Goal: Transaction & Acquisition: Book appointment/travel/reservation

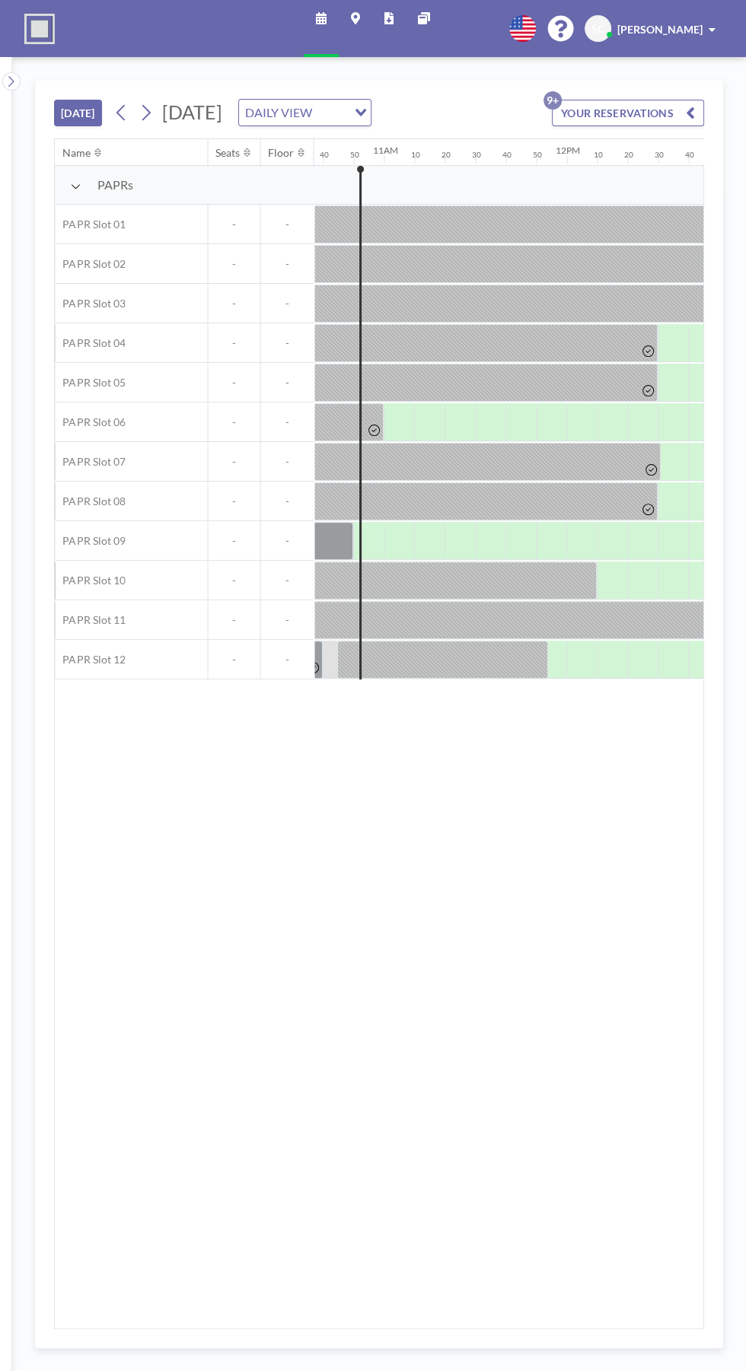
scroll to position [0, 1948]
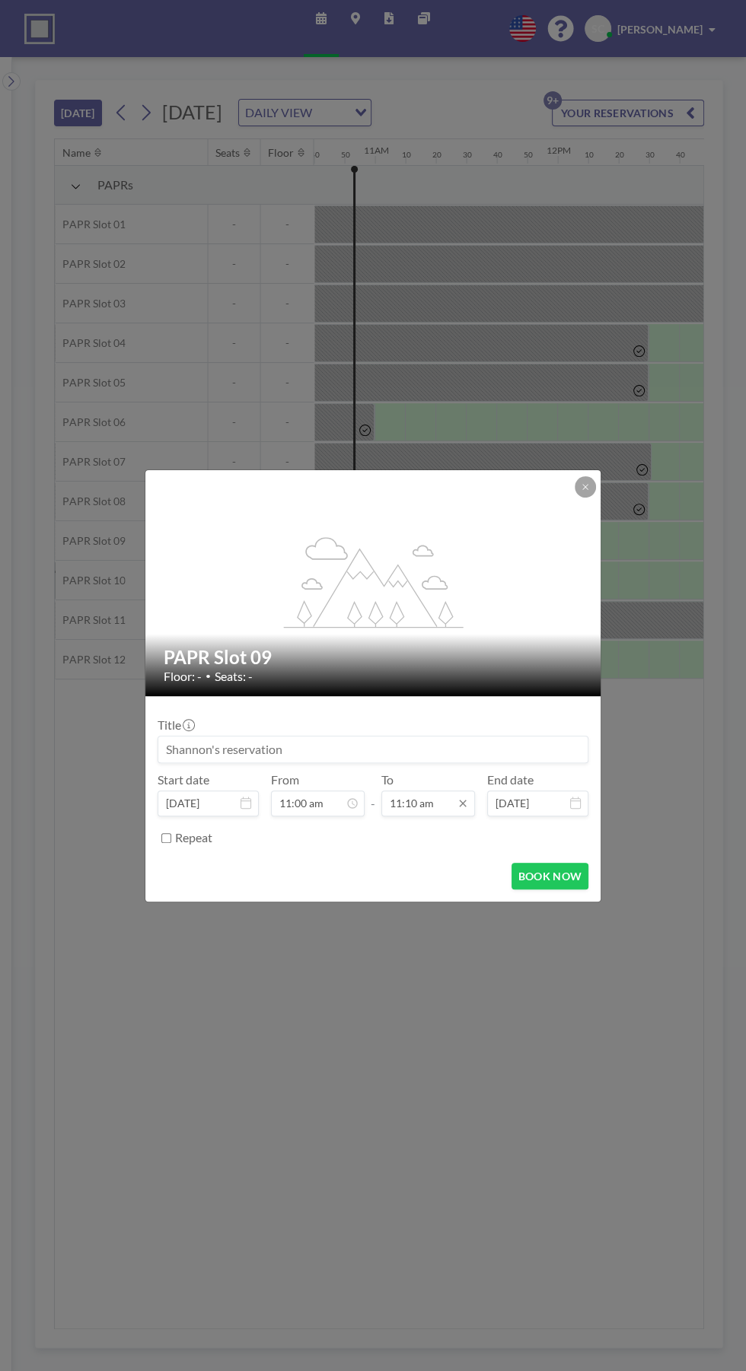
click at [418, 802] on input "11:10 am" at bounding box center [428, 804] width 94 height 26
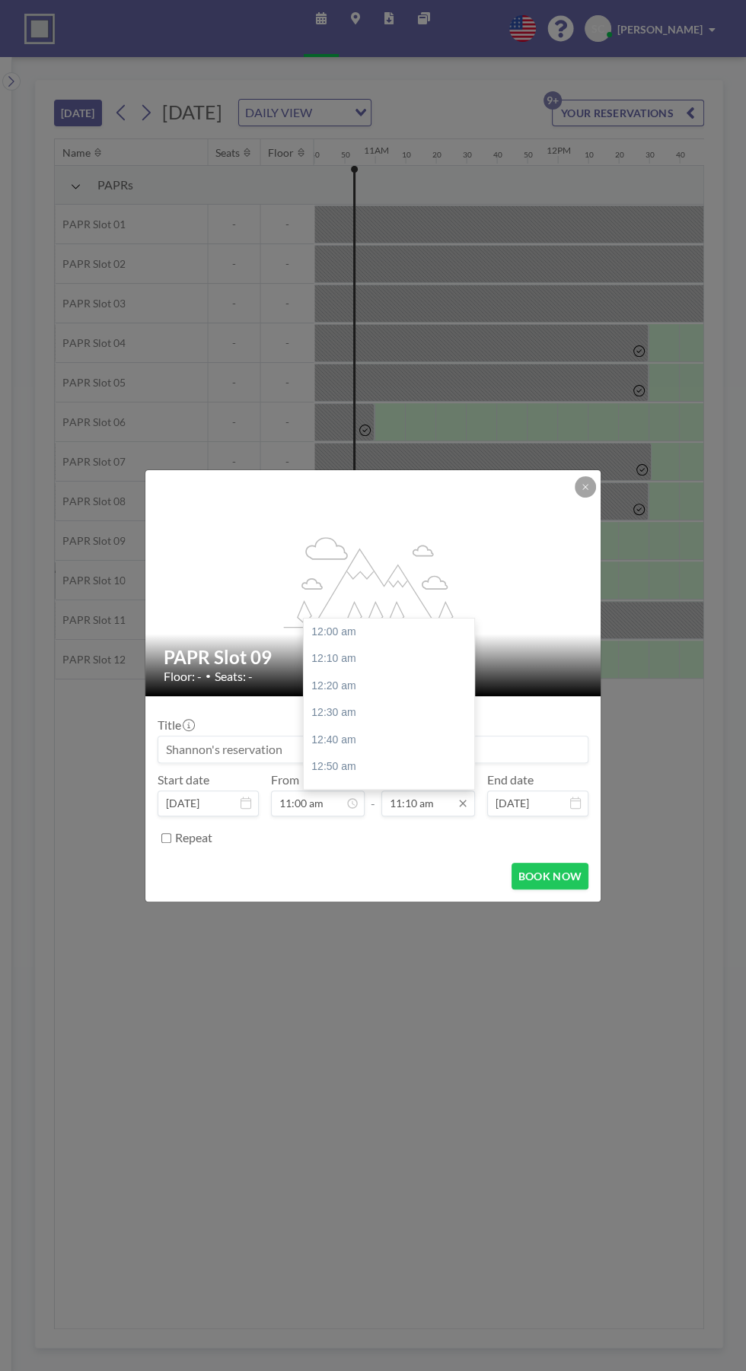
scroll to position [1815, 0]
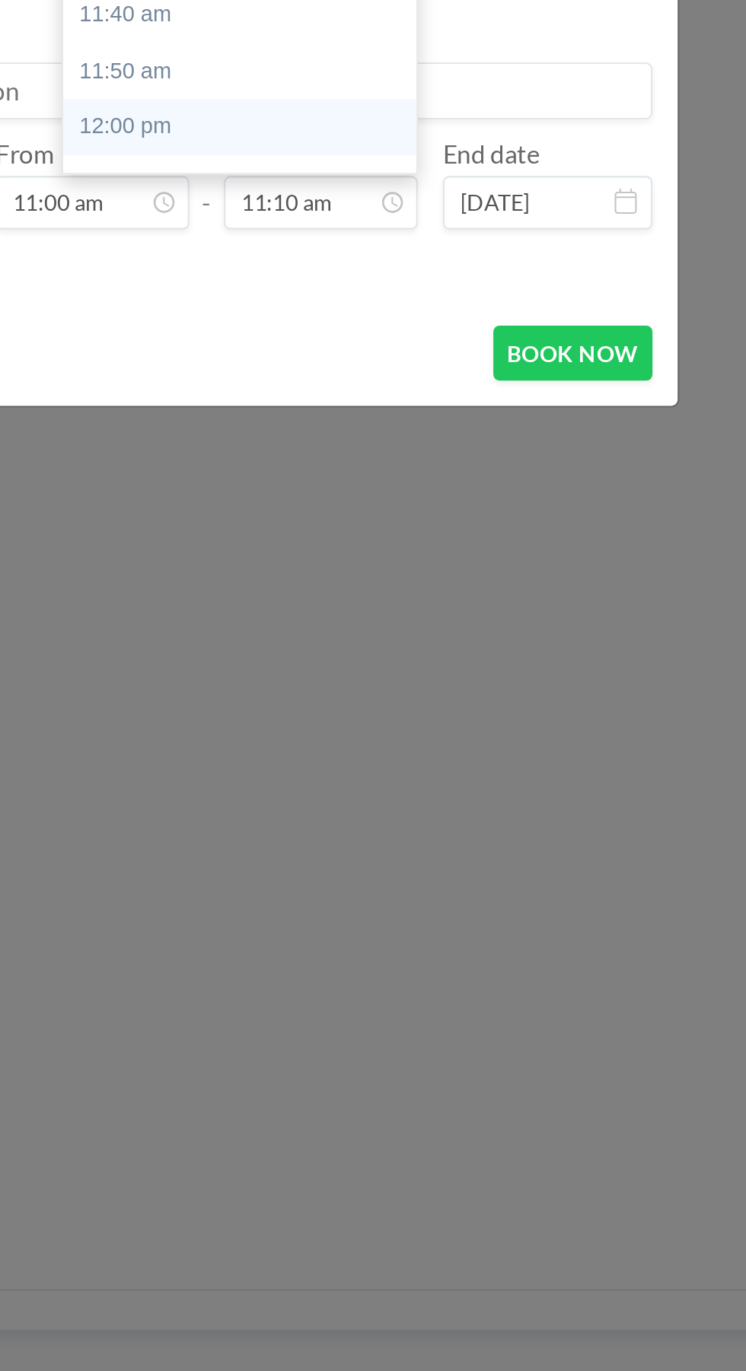
click at [355, 769] on div "12:00 pm" at bounding box center [389, 766] width 170 height 27
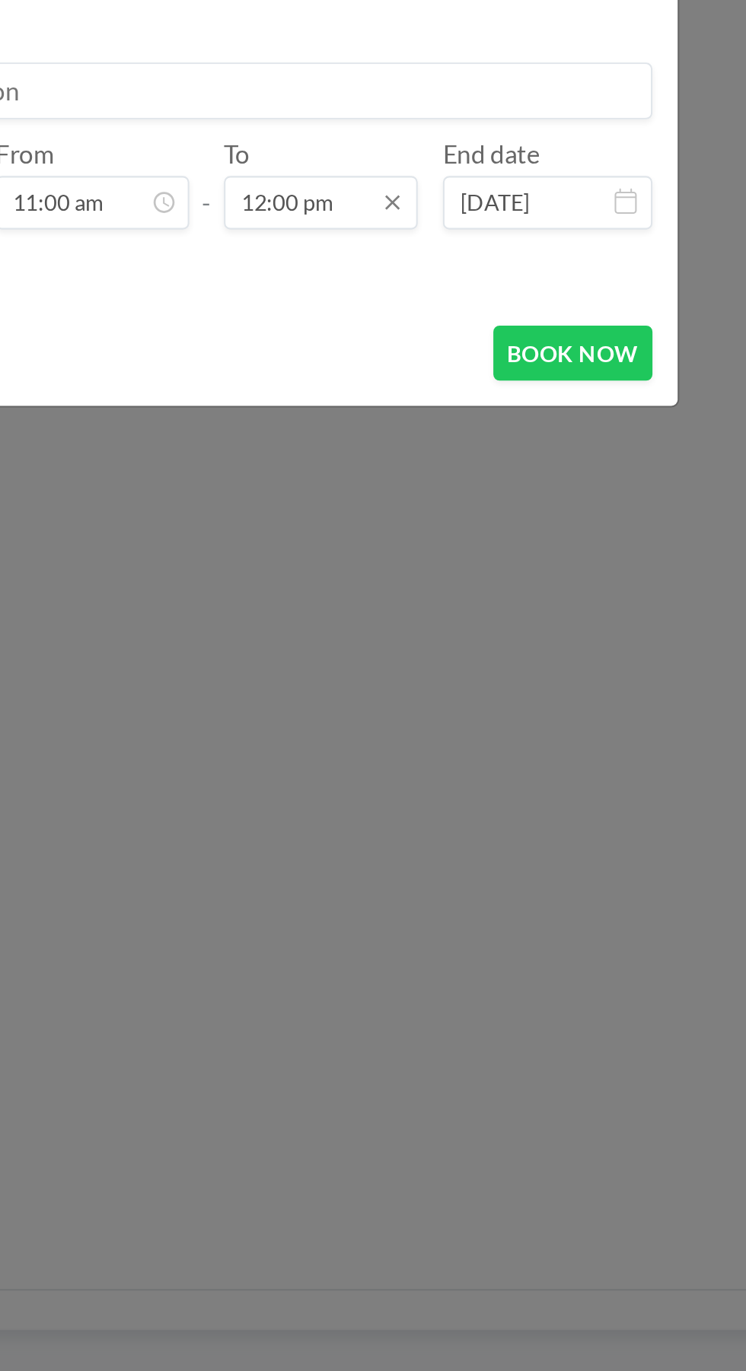
click at [429, 803] on input "12:00 pm" at bounding box center [428, 804] width 94 height 26
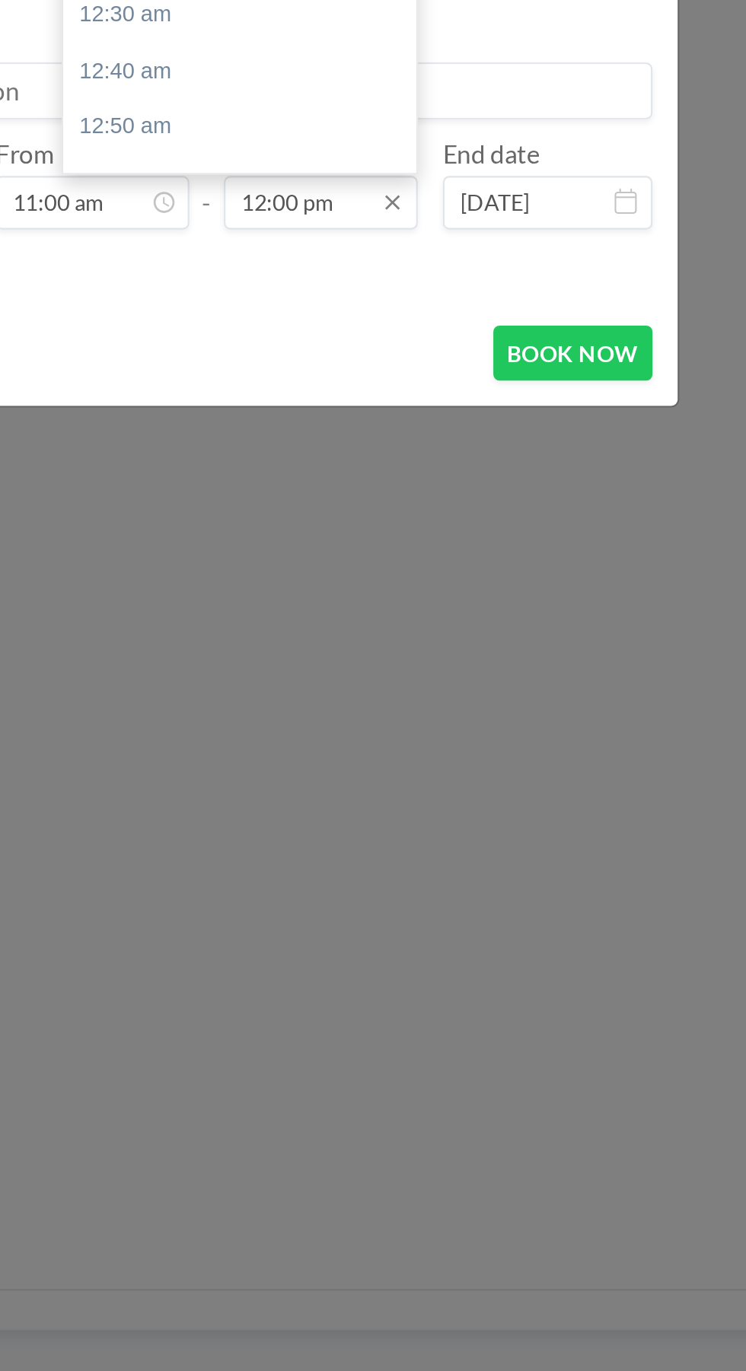
scroll to position [1950, 0]
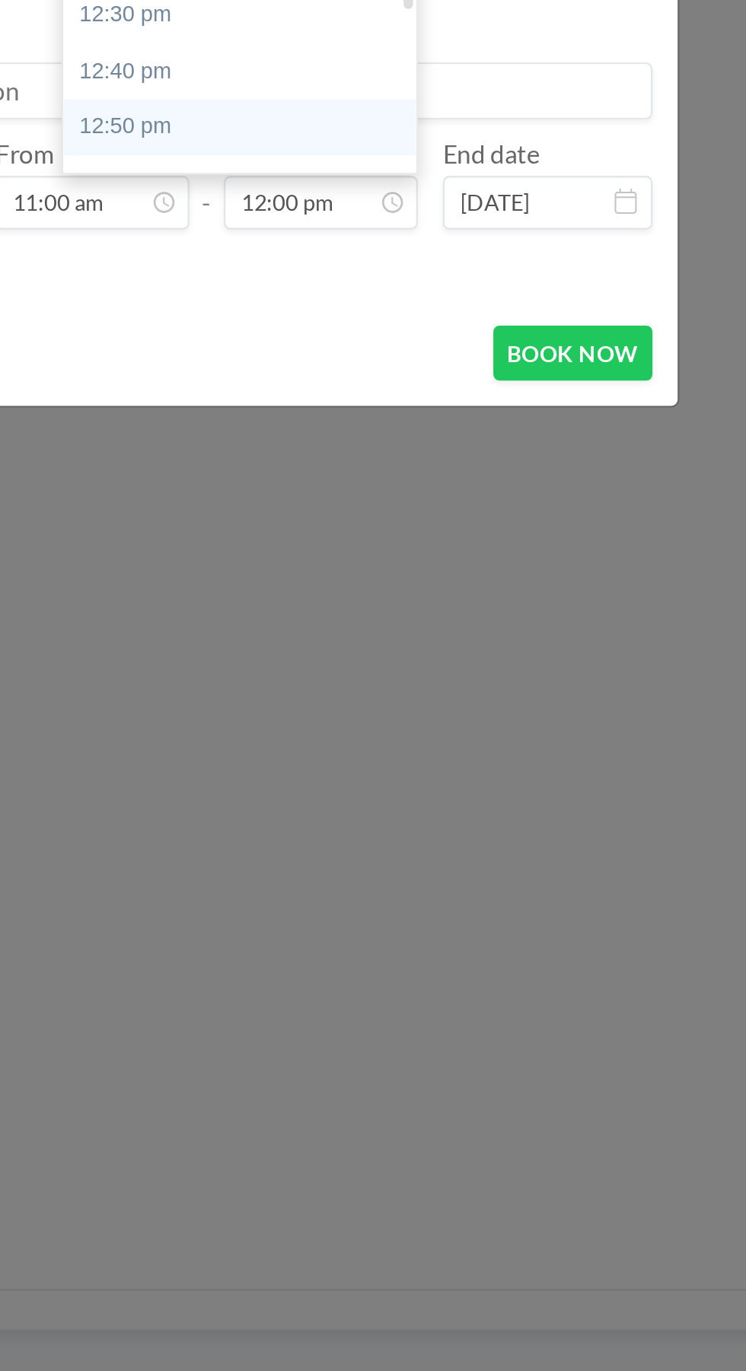
click at [402, 758] on div "12:50 pm" at bounding box center [389, 766] width 170 height 27
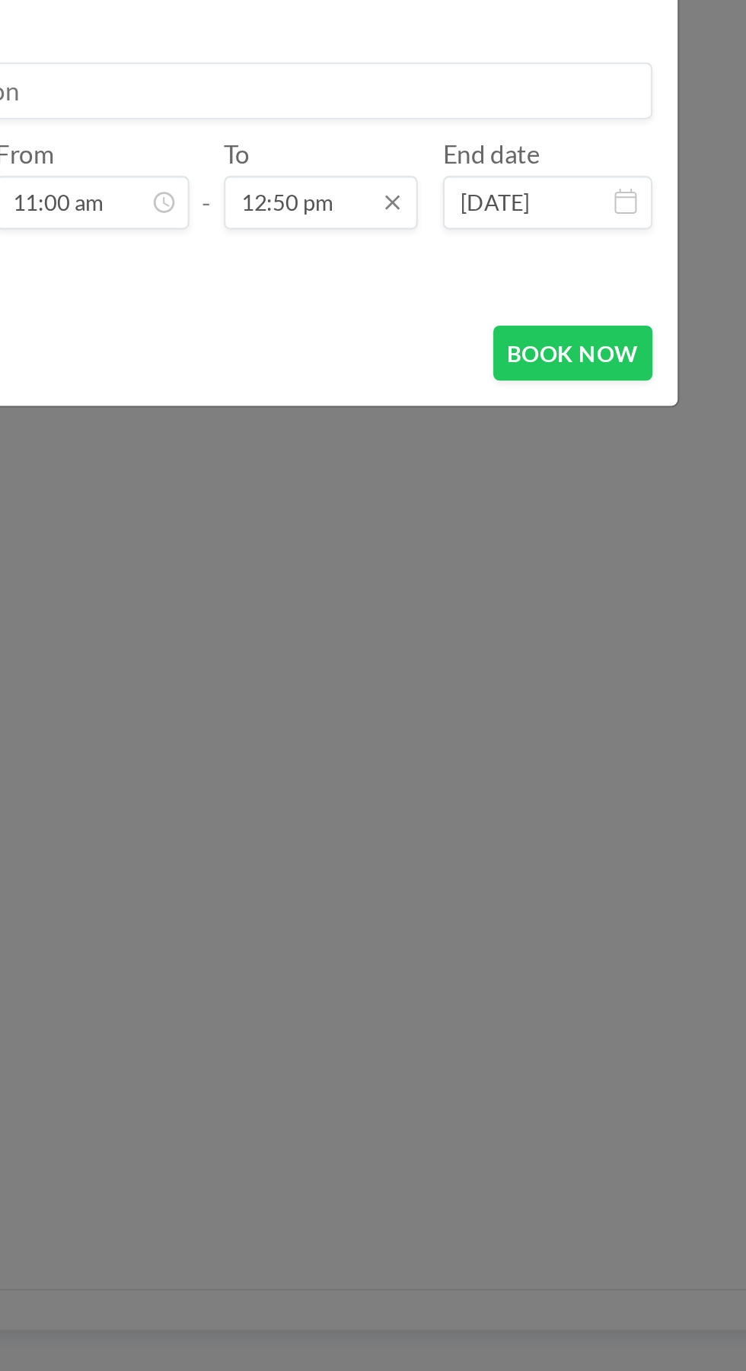
click at [434, 804] on input "12:50 pm" at bounding box center [428, 804] width 94 height 26
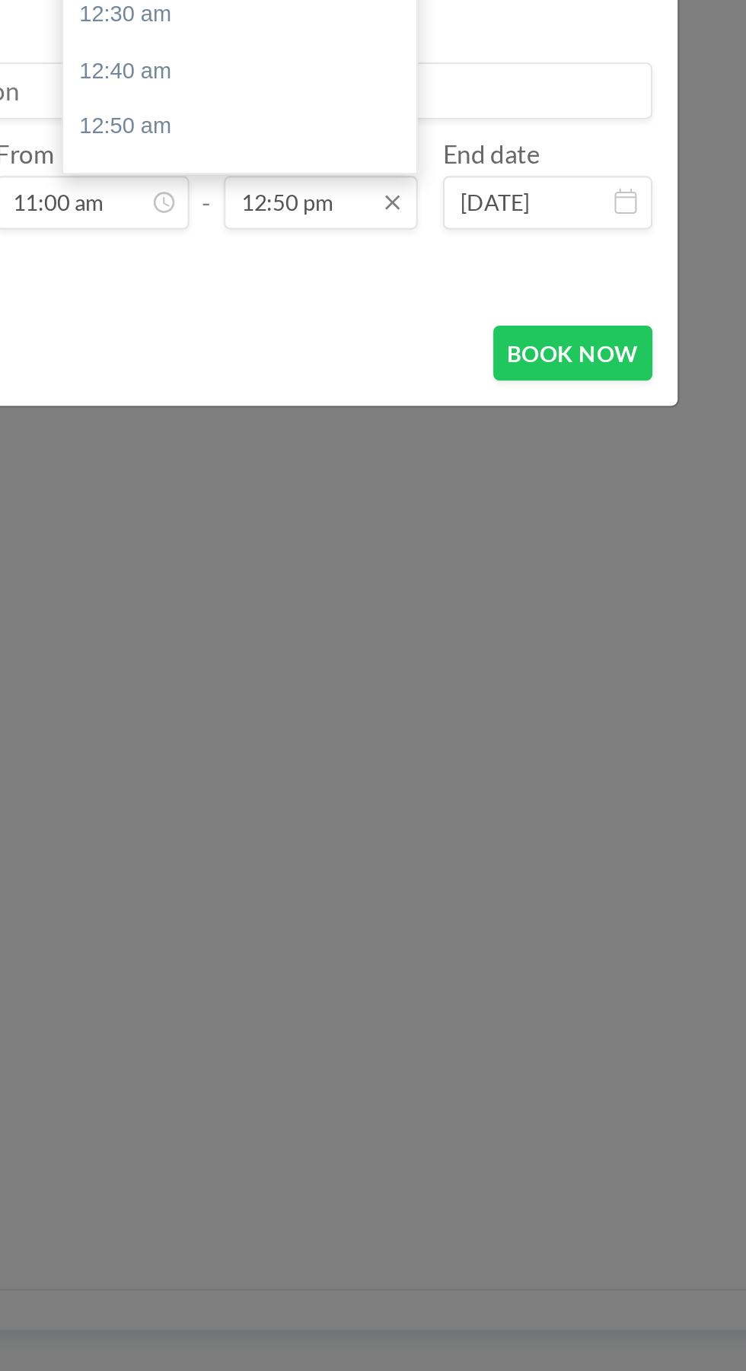
scroll to position [2085, 0]
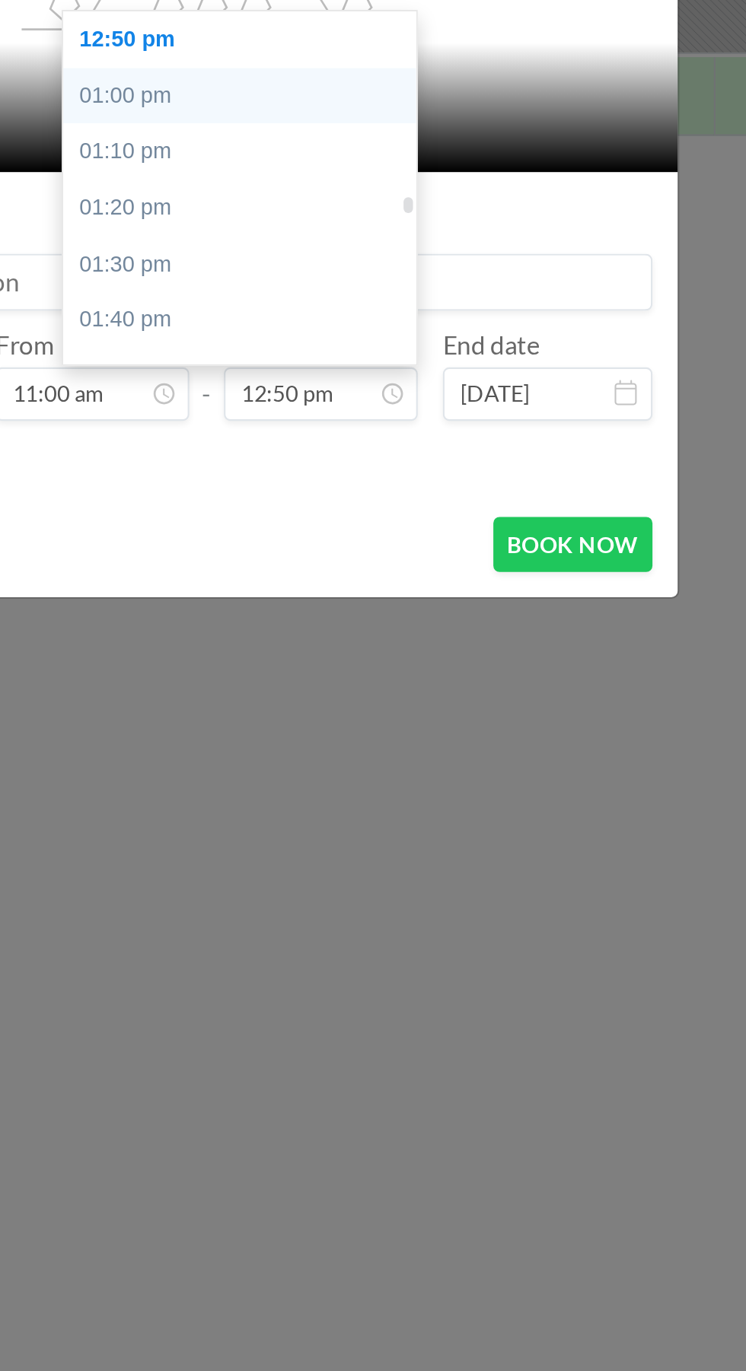
click at [411, 660] on div "01:00 pm" at bounding box center [389, 659] width 170 height 27
type input "01:00 pm"
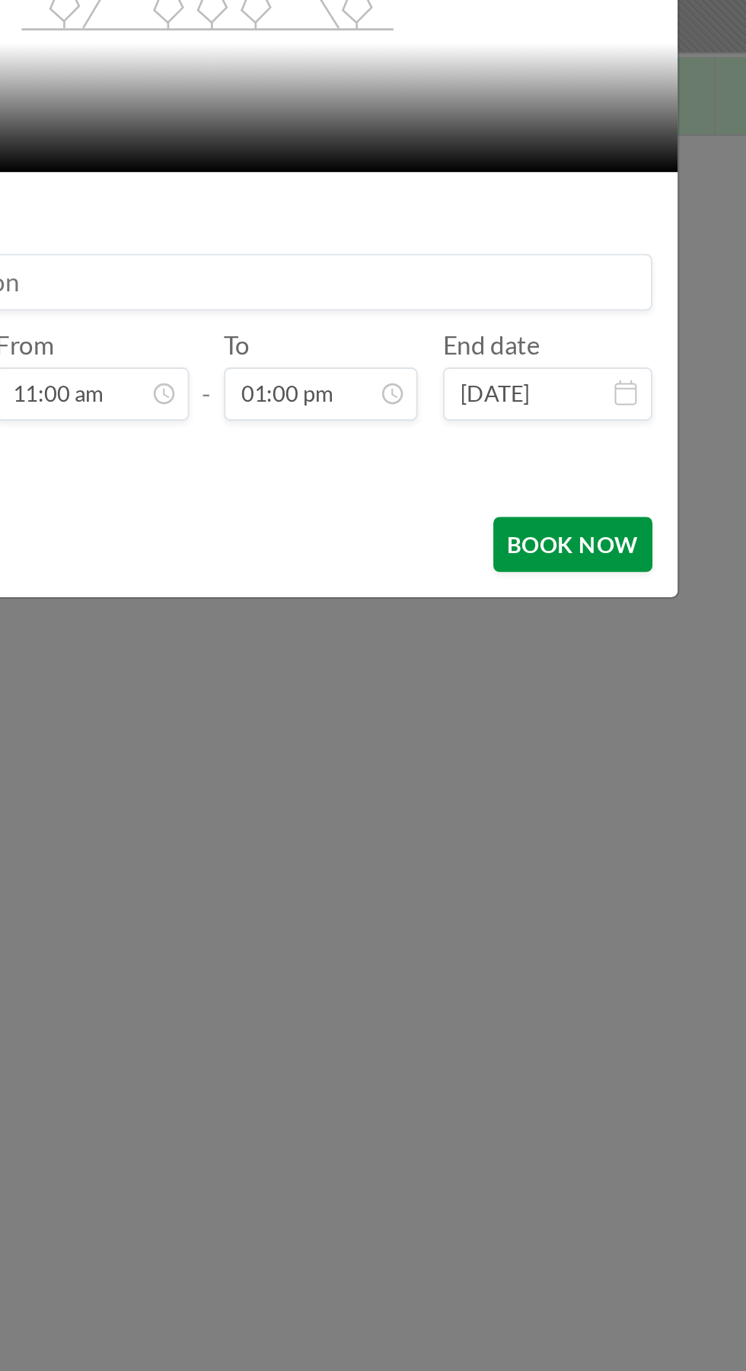
click at [555, 880] on button "BOOK NOW" at bounding box center [549, 876] width 77 height 27
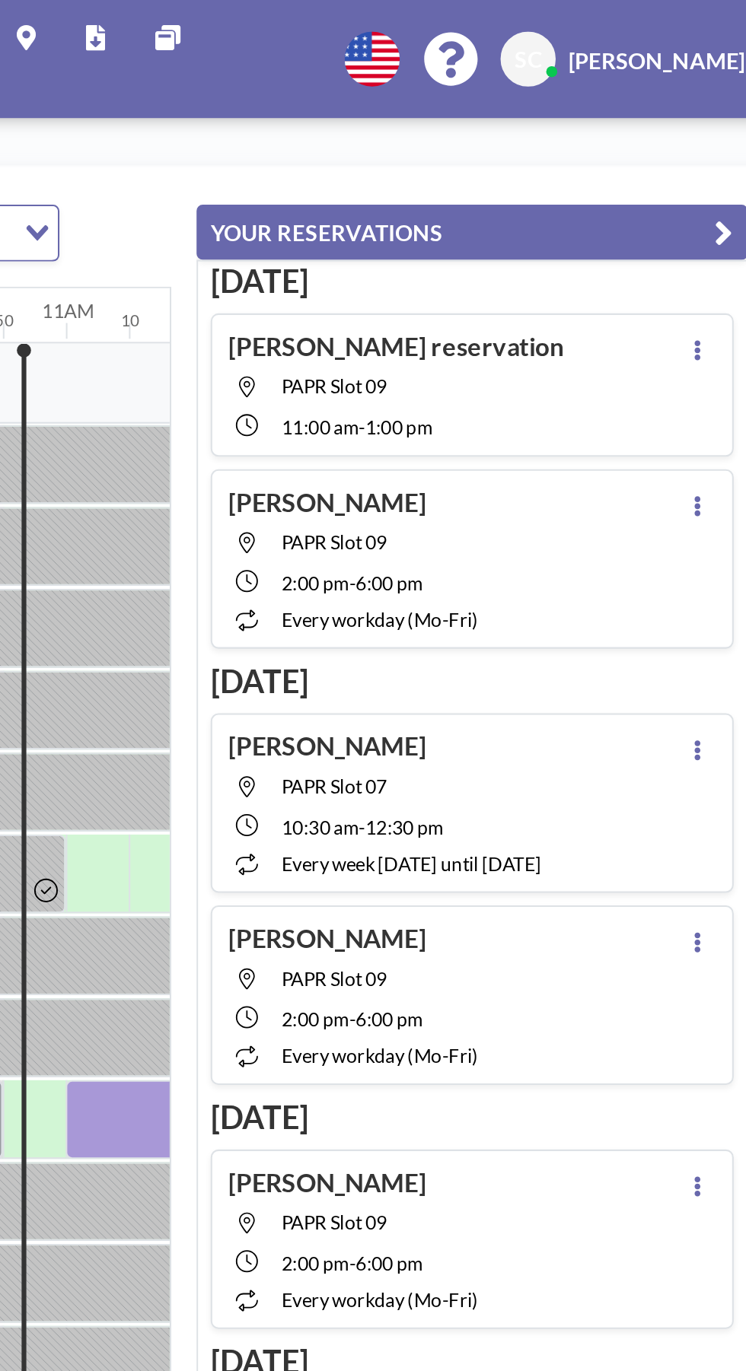
click at [682, 107] on button "YOUR RESERVATIONS" at bounding box center [570, 112] width 266 height 27
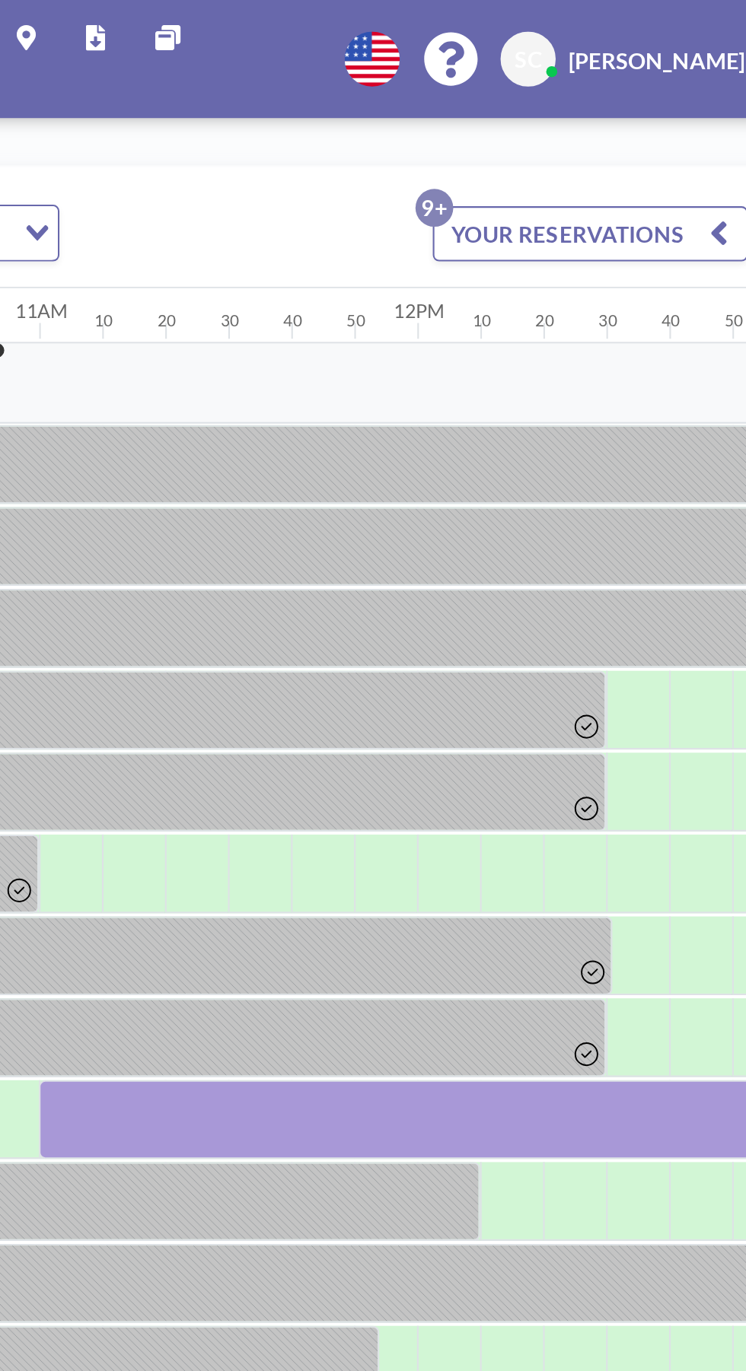
scroll to position [0, 1957]
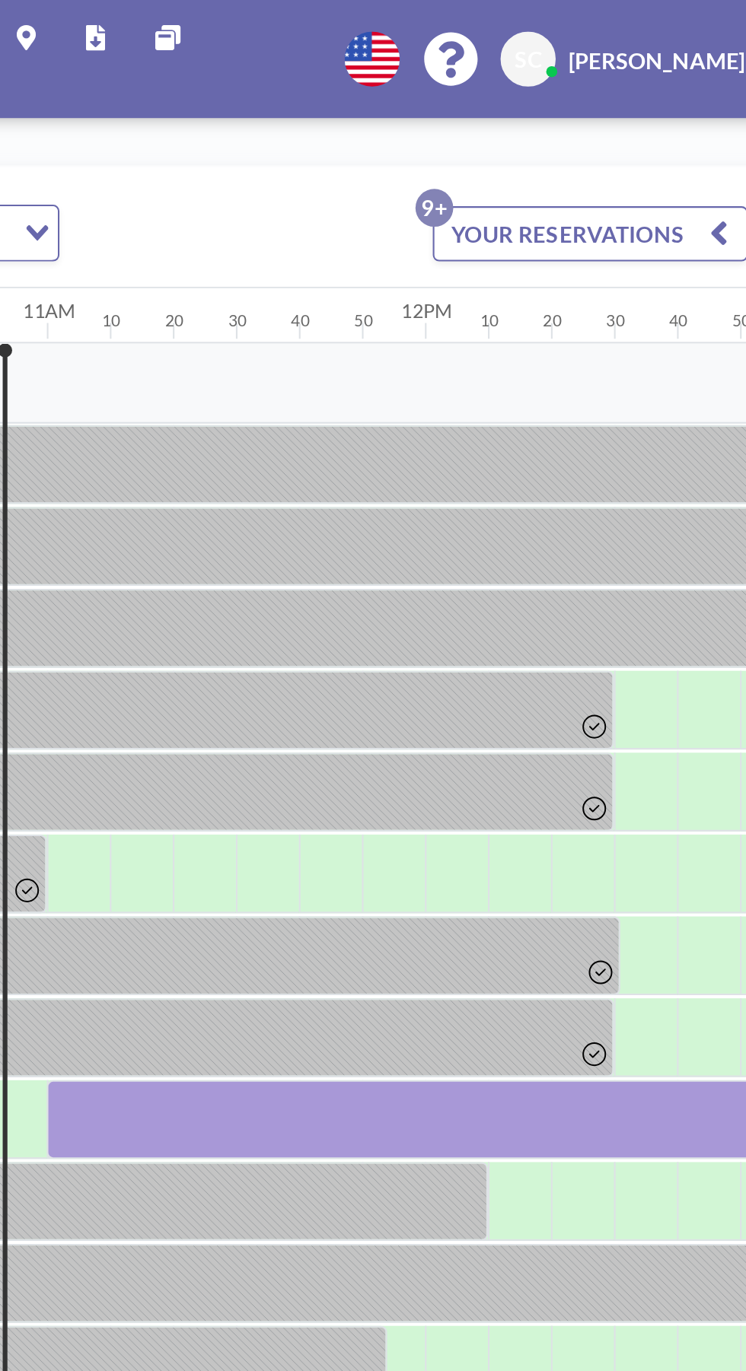
click at [602, 540] on div at bounding box center [547, 541] width 365 height 38
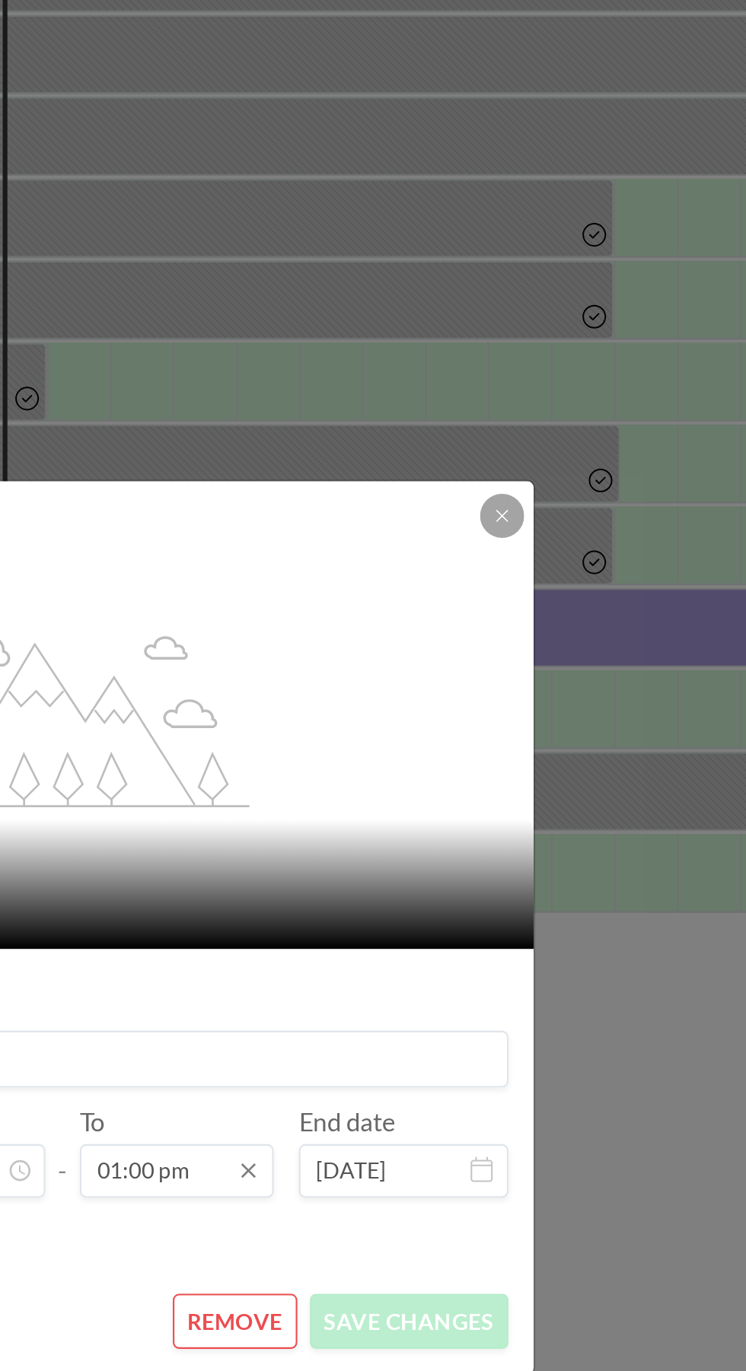
click at [431, 816] on input "01:00 pm" at bounding box center [428, 804] width 94 height 26
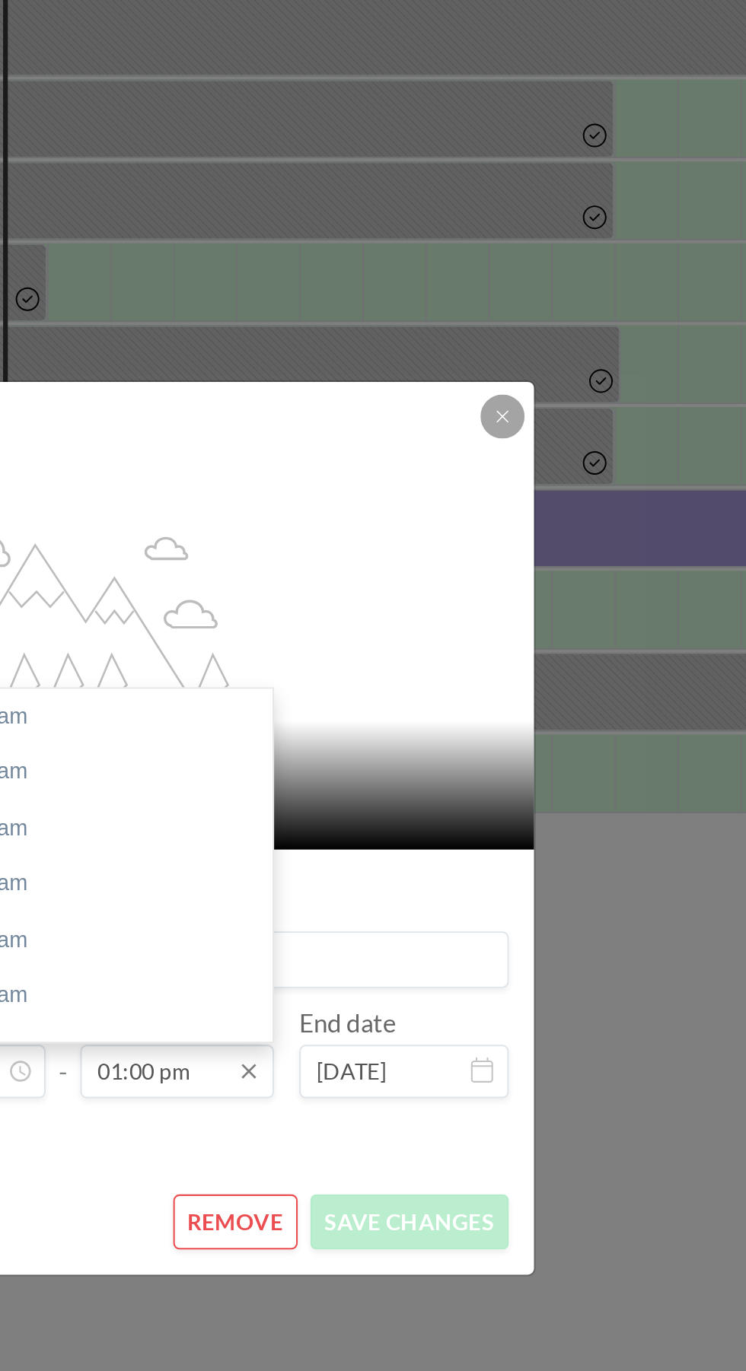
scroll to position [2112, 0]
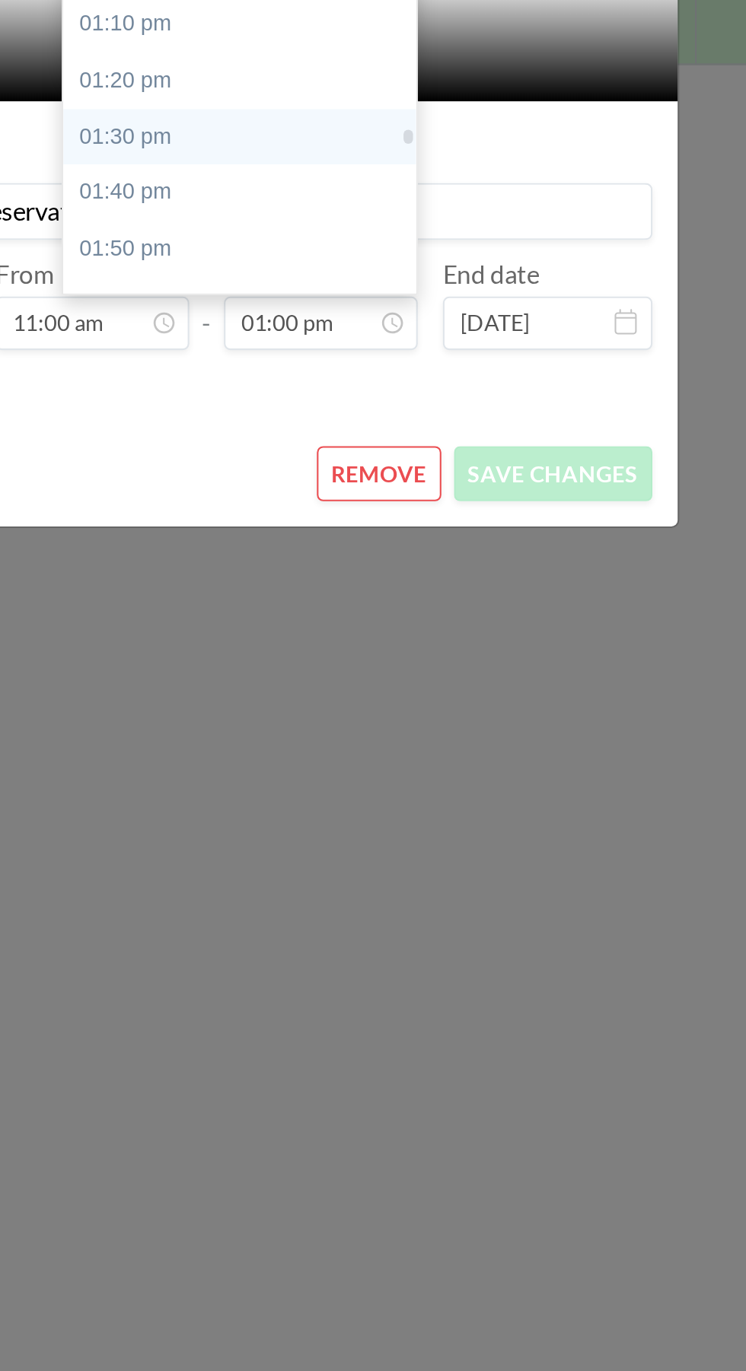
click at [366, 713] on div "01:30 pm" at bounding box center [389, 713] width 170 height 27
type input "01:30 pm"
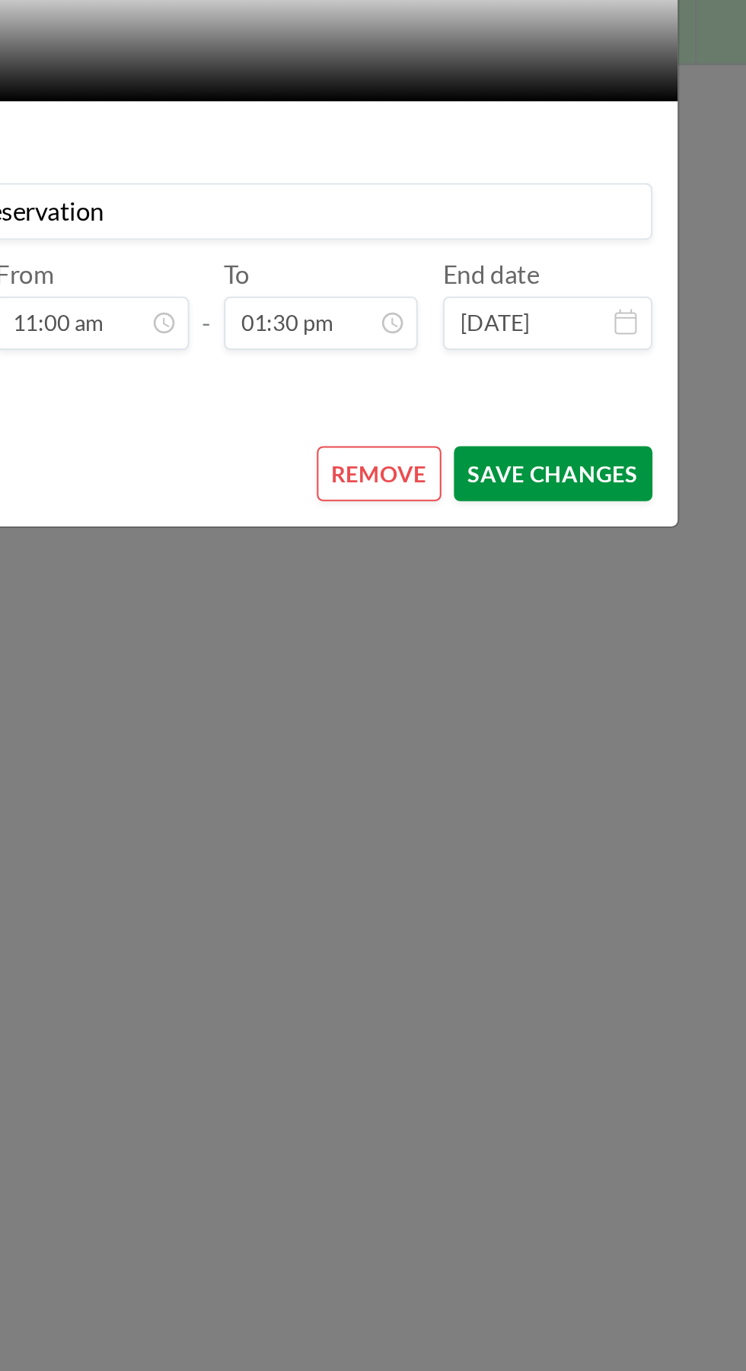
click at [553, 880] on button "SAVE CHANGES" at bounding box center [540, 876] width 96 height 27
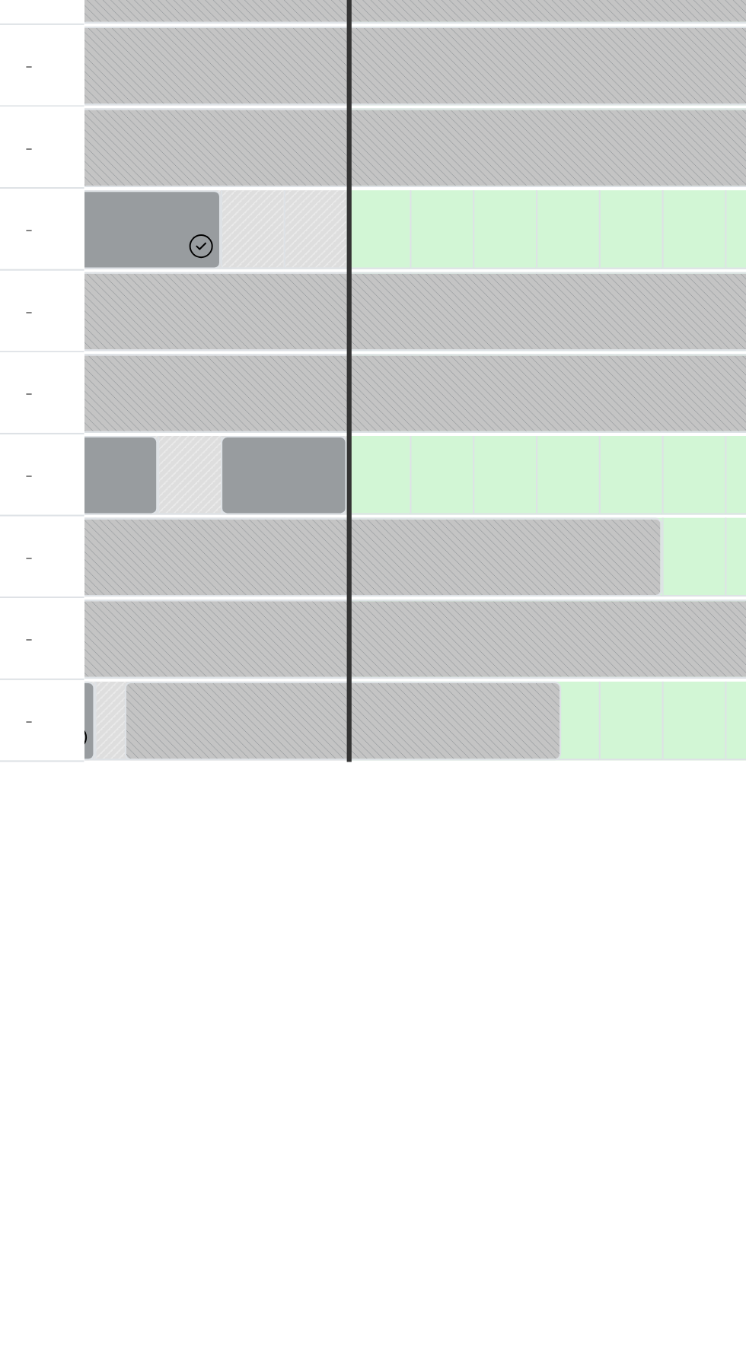
scroll to position [0, 1948]
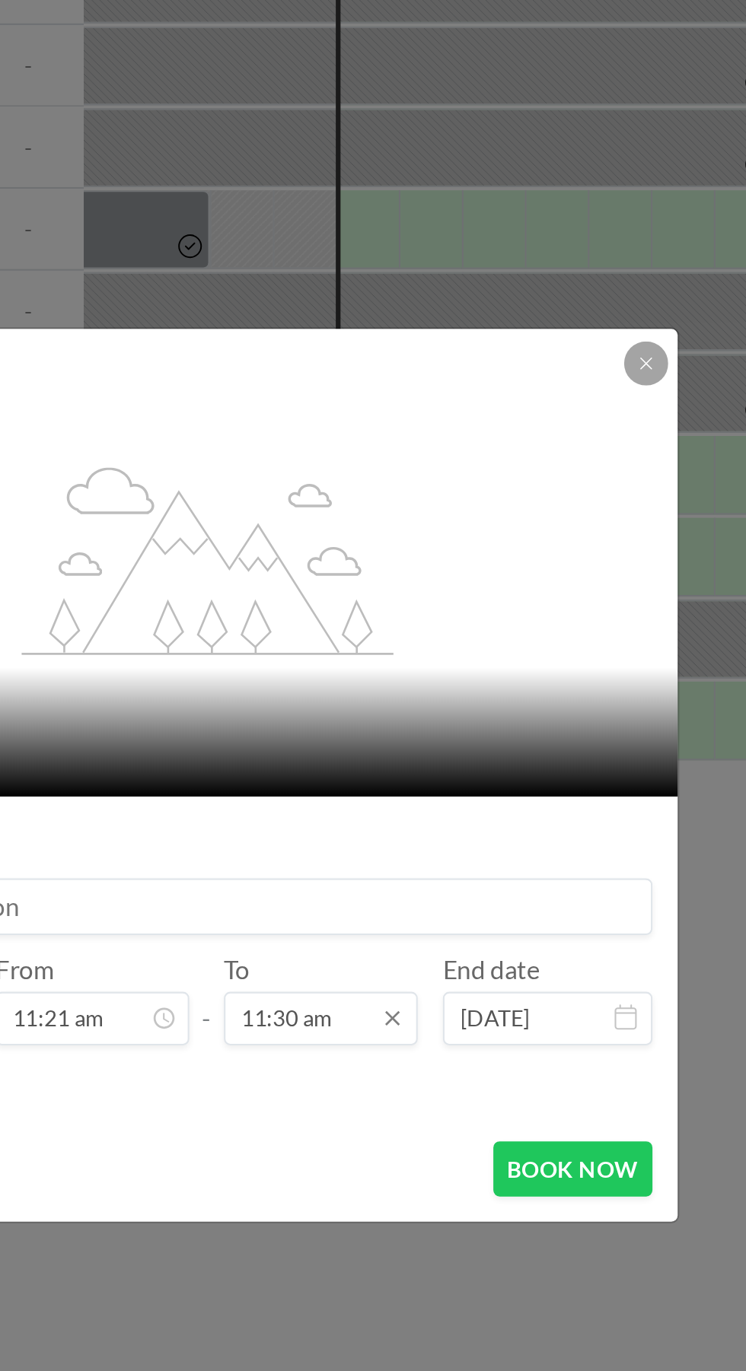
click at [441, 806] on input "11:30 am" at bounding box center [428, 804] width 94 height 26
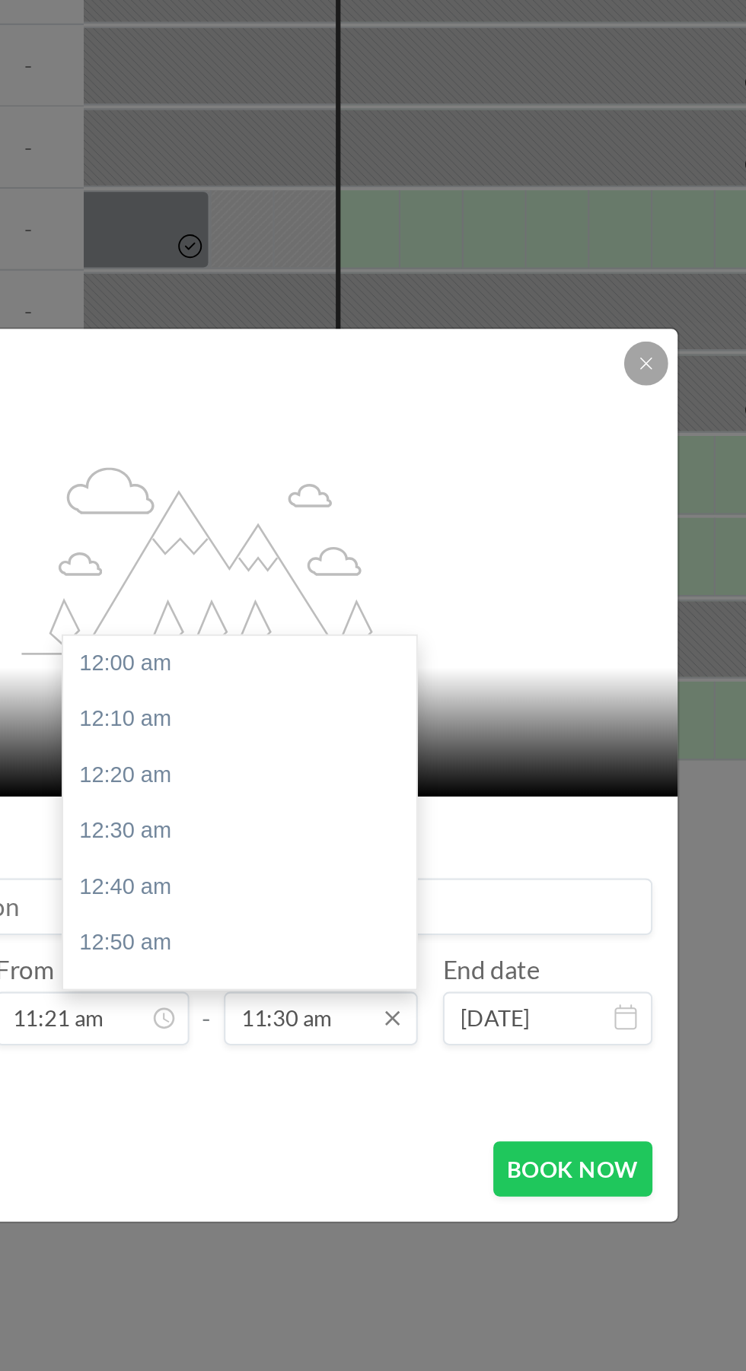
scroll to position [1869, 0]
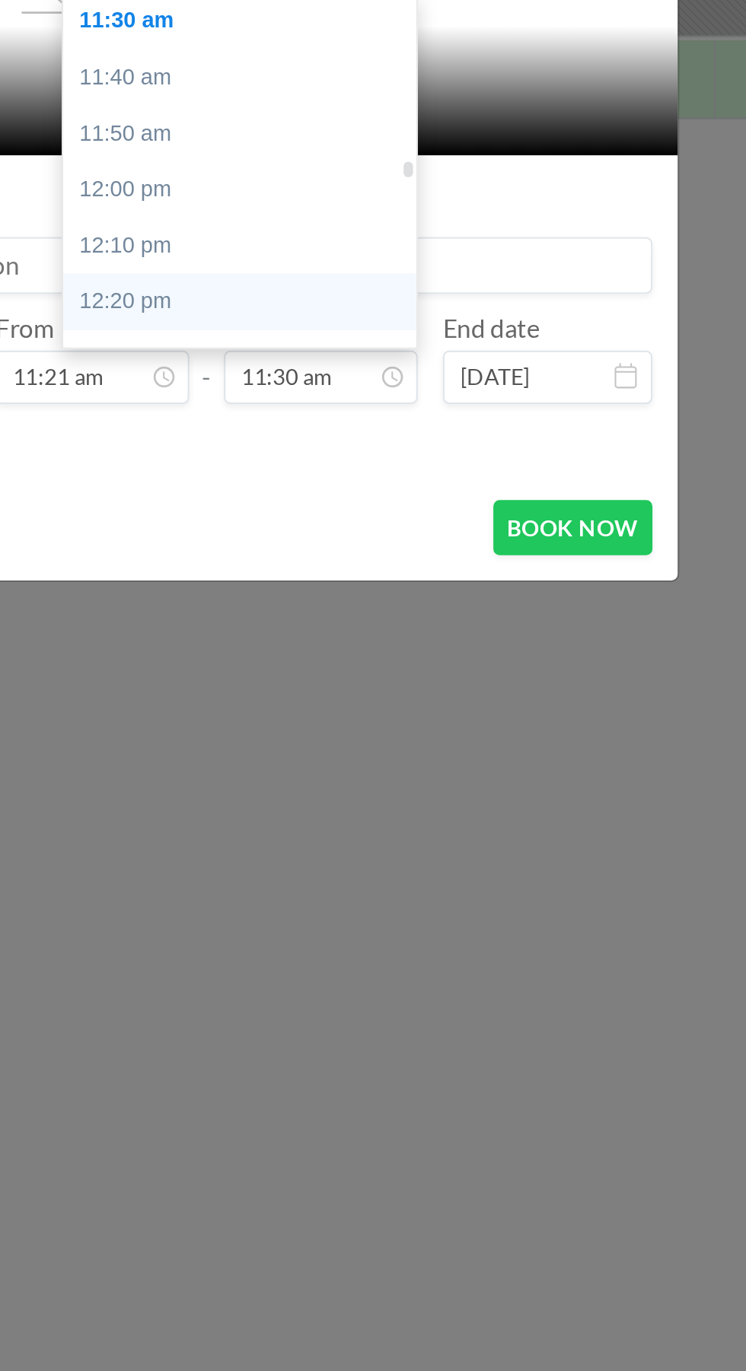
click at [366, 771] on div "12:20 pm" at bounding box center [389, 766] width 170 height 27
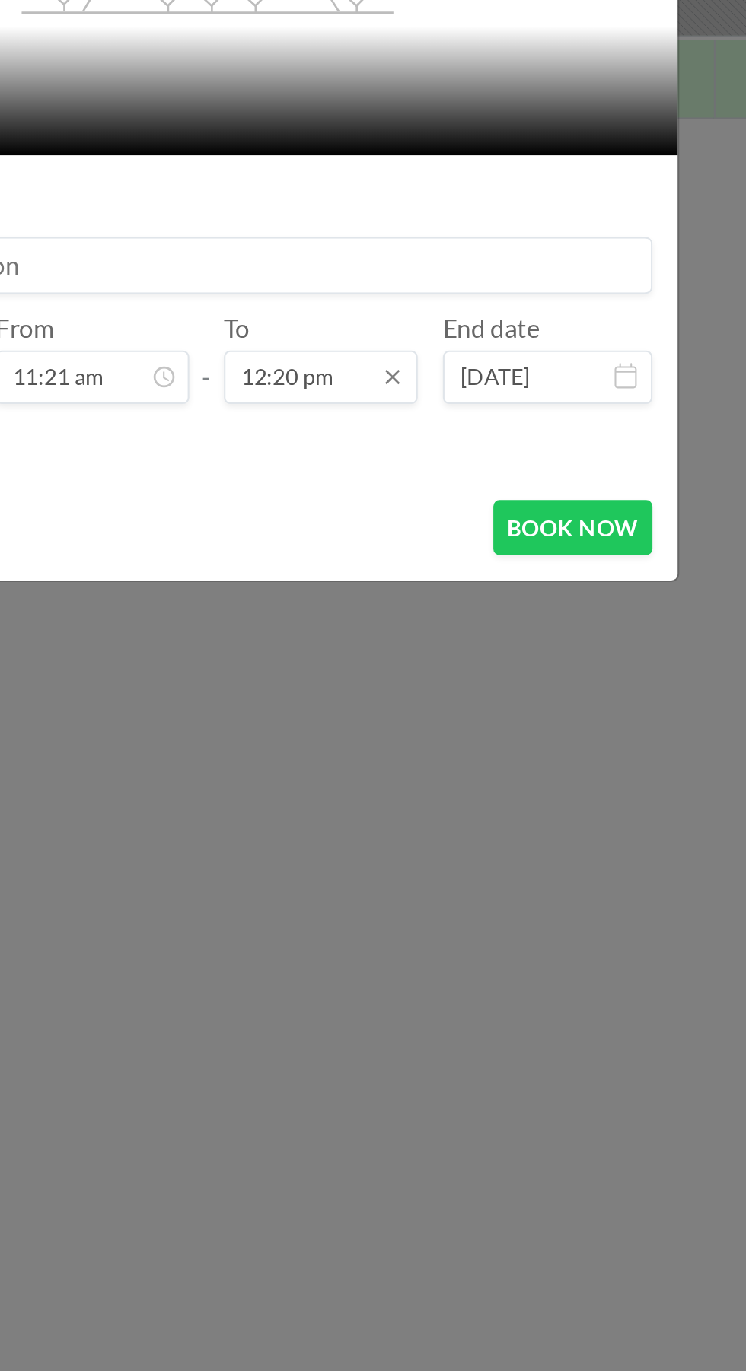
click at [434, 806] on input "12:20 pm" at bounding box center [428, 804] width 94 height 26
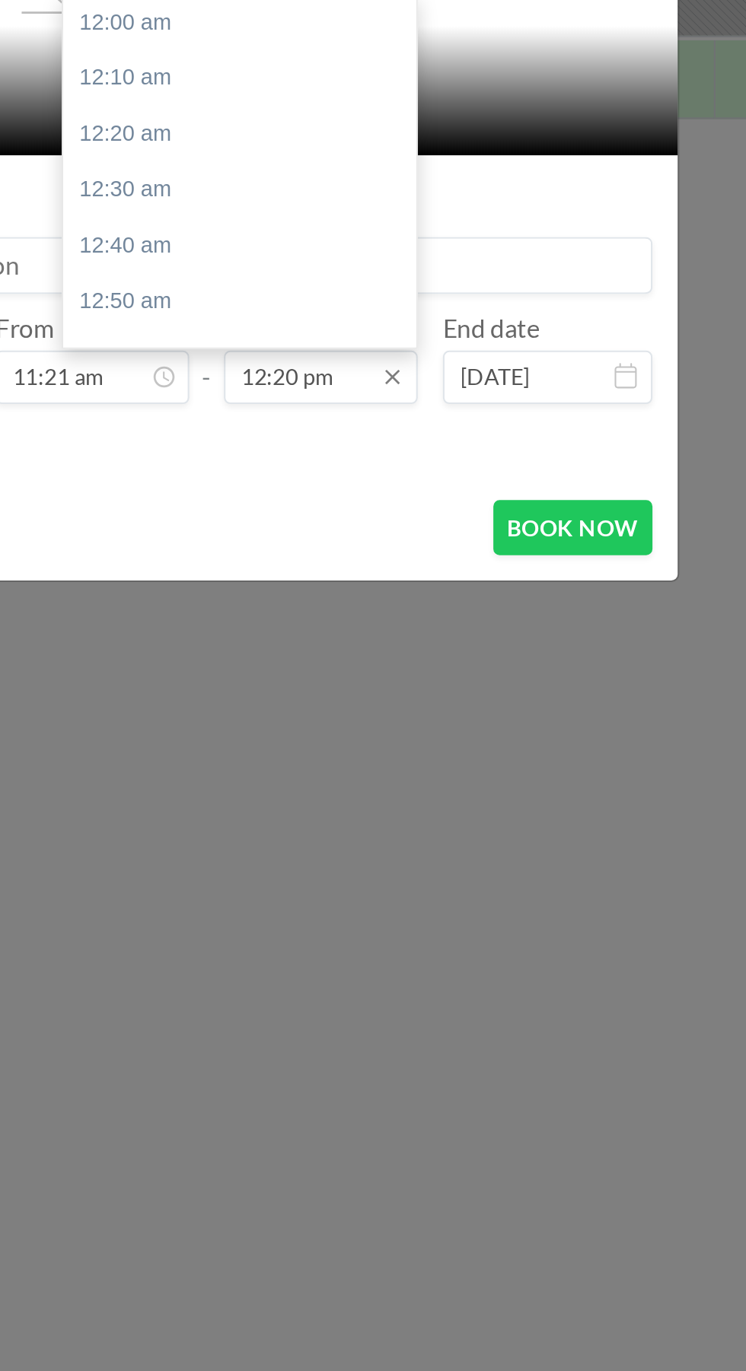
scroll to position [2003, 0]
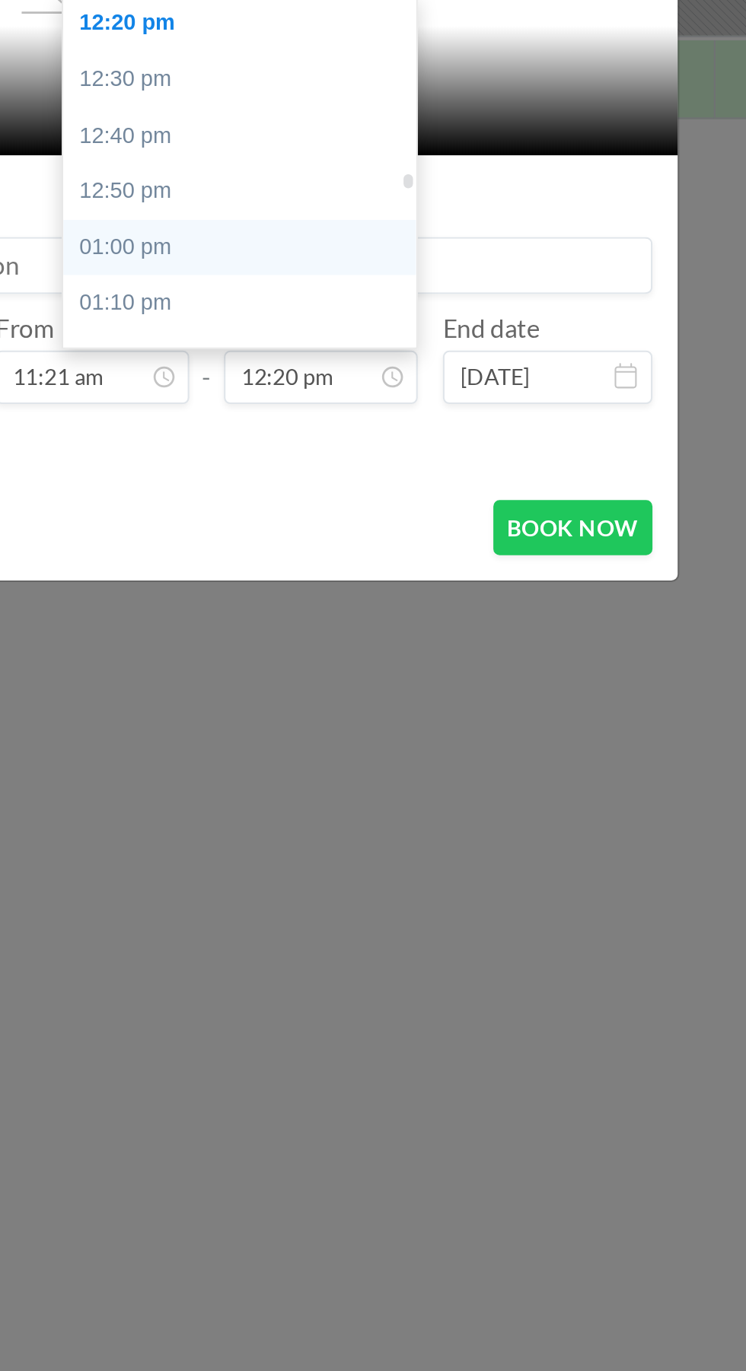
click at [361, 739] on div "01:00 pm" at bounding box center [389, 740] width 170 height 27
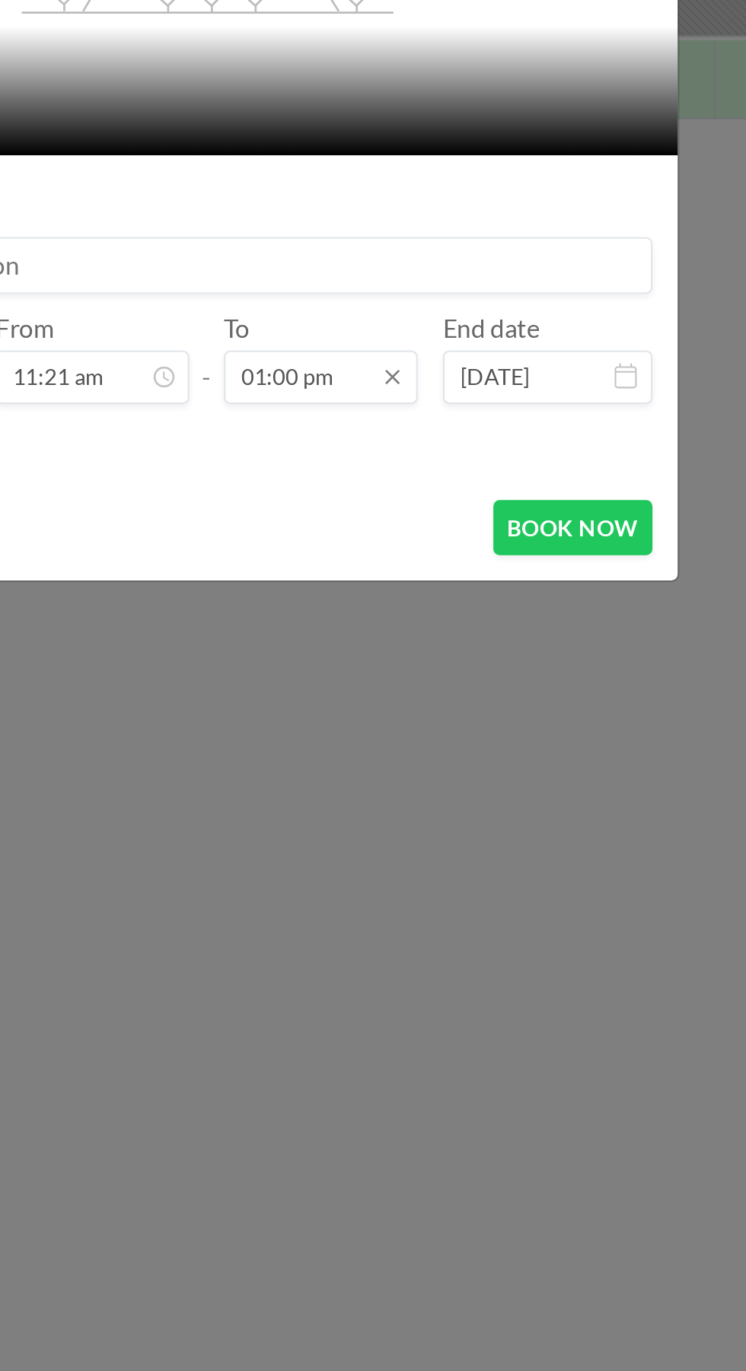
click at [431, 799] on input "01:00 pm" at bounding box center [428, 804] width 94 height 26
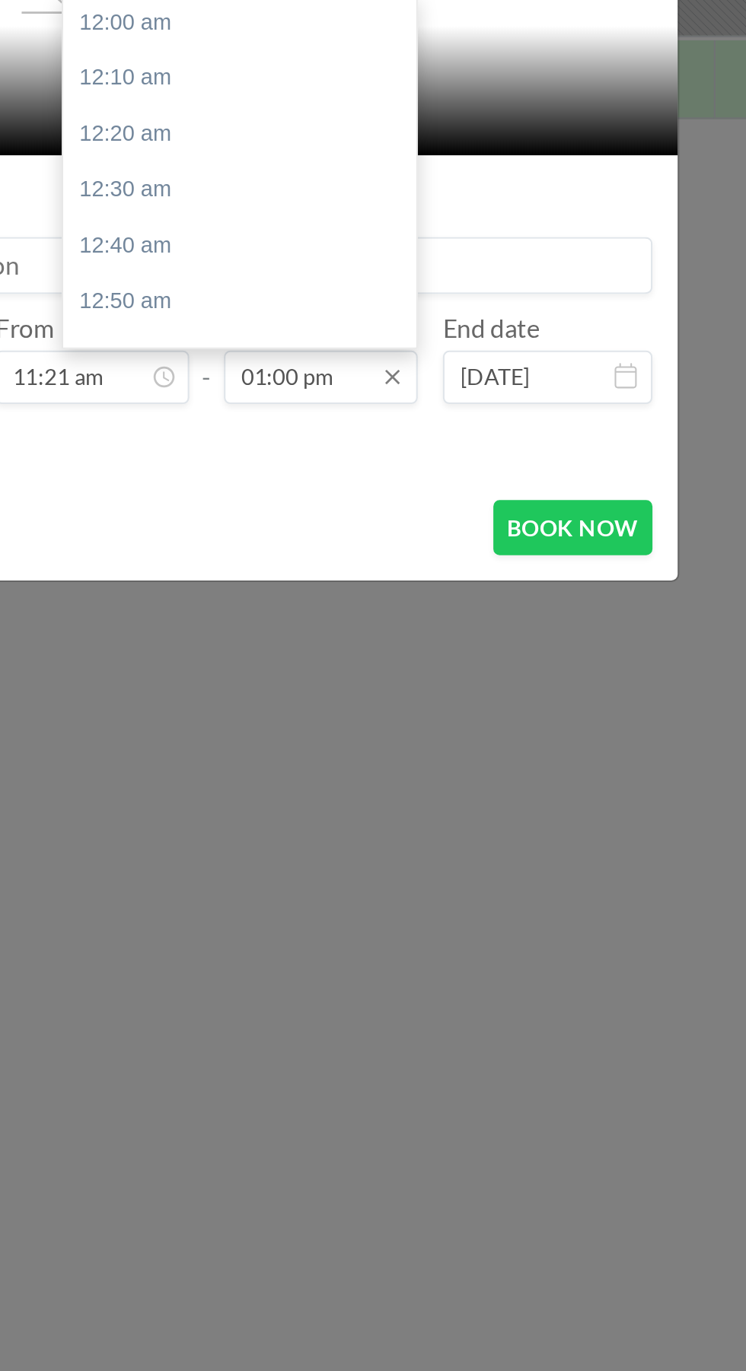
scroll to position [2112, 0]
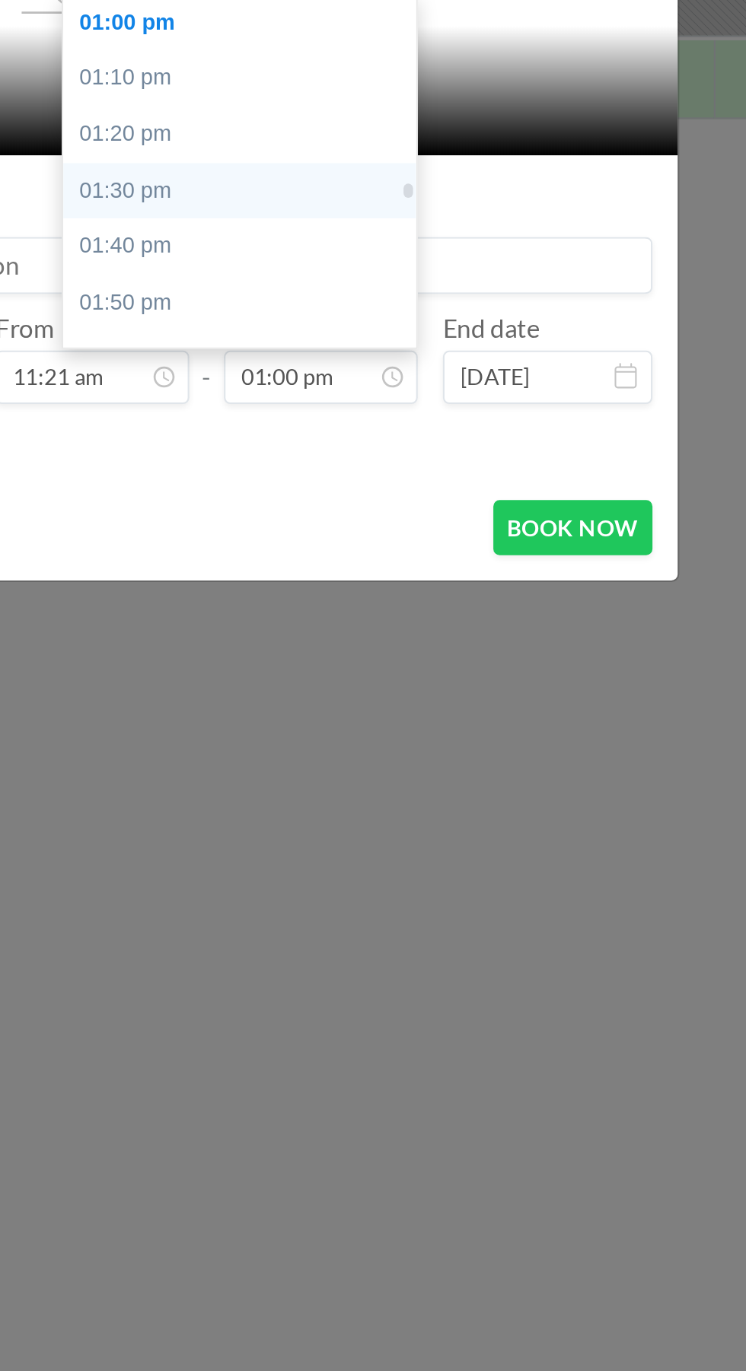
click at [350, 713] on div "01:30 pm" at bounding box center [389, 713] width 170 height 27
type input "01:30 pm"
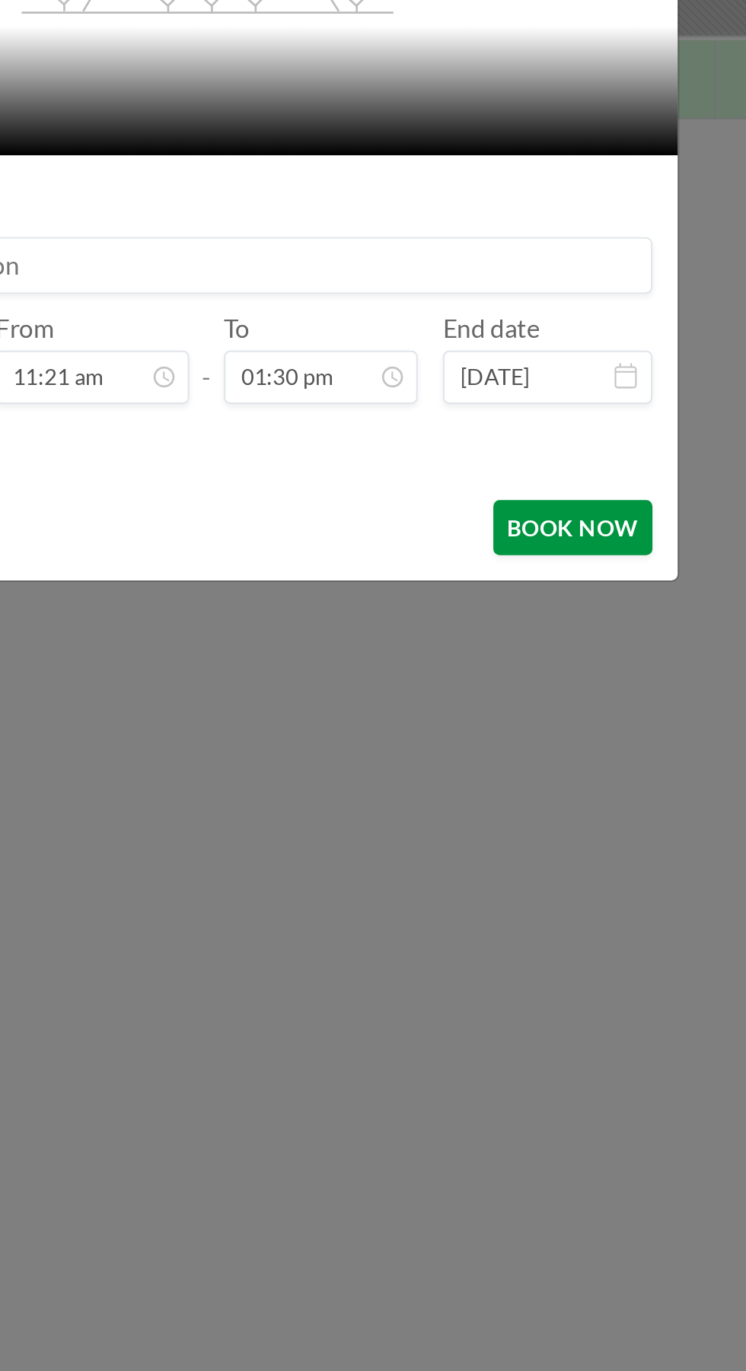
click at [553, 880] on button "BOOK NOW" at bounding box center [549, 876] width 77 height 27
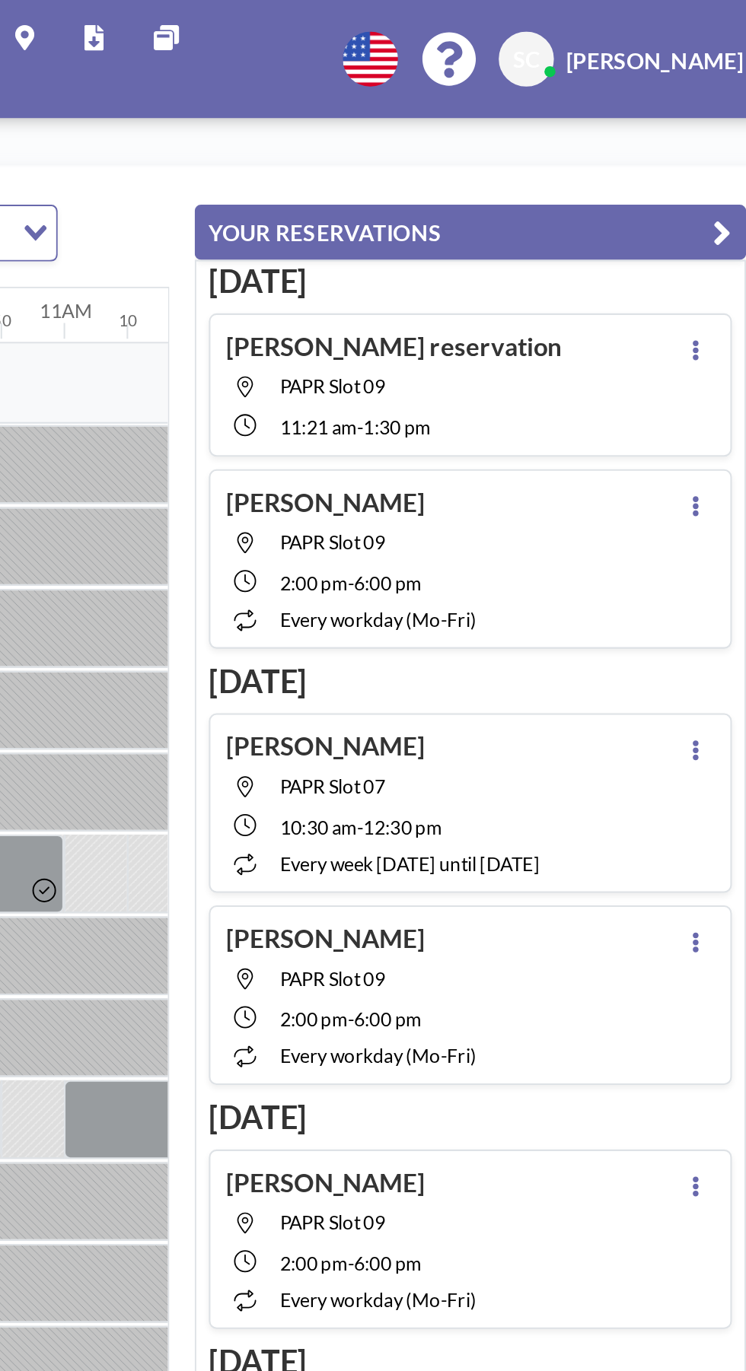
click at [654, 113] on button "YOUR RESERVATIONS" at bounding box center [570, 112] width 266 height 27
